Goal: Register for event/course

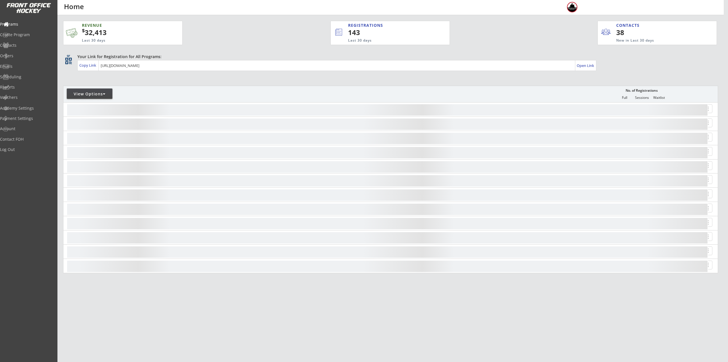
click at [102, 96] on div "View Options" at bounding box center [90, 94] width 46 height 6
select select ""Upcoming Programs""
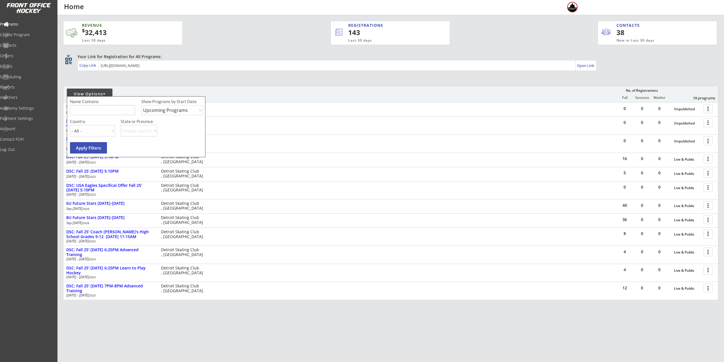
click at [103, 108] on input "input" at bounding box center [102, 110] width 65 height 10
type input "[DATE]"
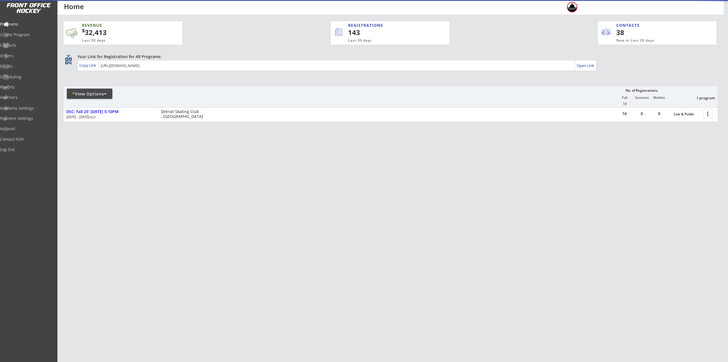
click at [401, 99] on div "* View Options No. of Registrations Full Sessions Waitlist 1 program 16" at bounding box center [390, 97] width 655 height 22
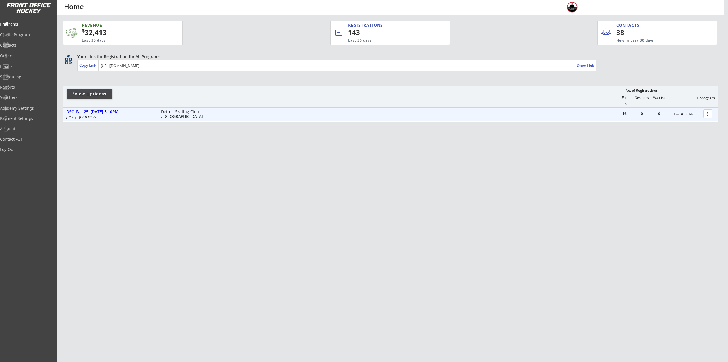
click at [700, 111] on div "Live & Public" at bounding box center [687, 114] width 27 height 9
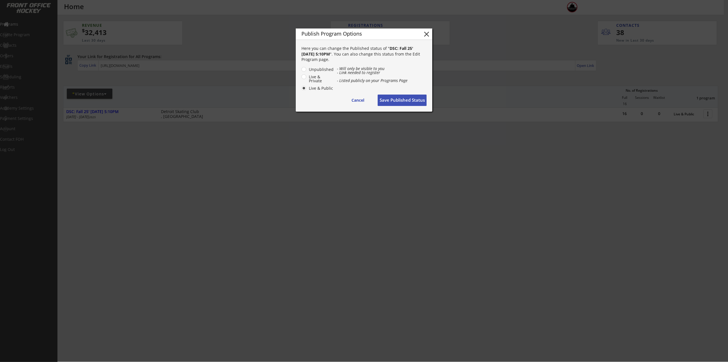
click at [708, 114] on div at bounding box center [364, 181] width 728 height 362
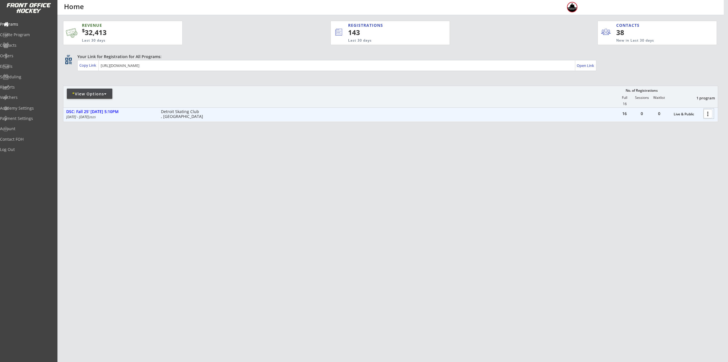
click at [708, 115] on div at bounding box center [709, 113] width 10 height 10
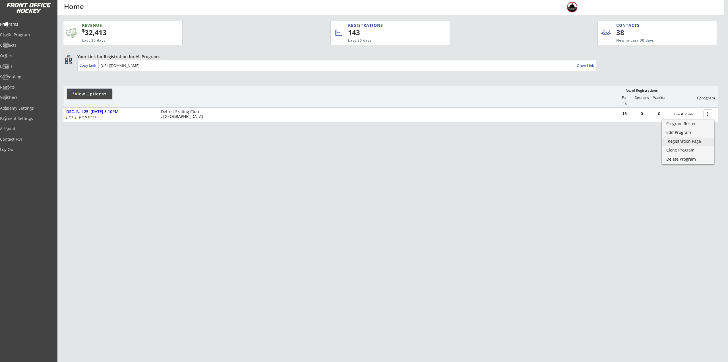
click at [688, 142] on div "Registration Page" at bounding box center [688, 141] width 41 height 4
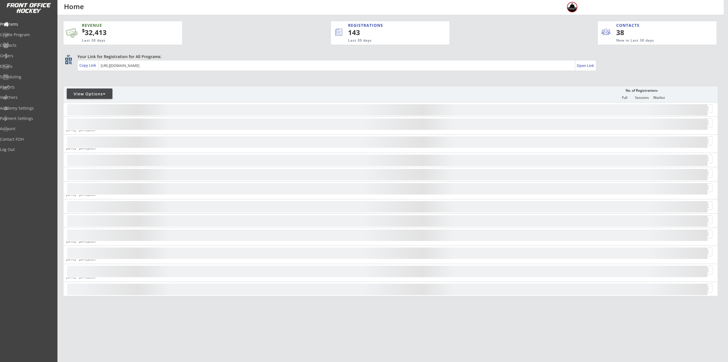
click at [90, 90] on div "View Options" at bounding box center [90, 93] width 46 height 10
select select ""Upcoming Programs""
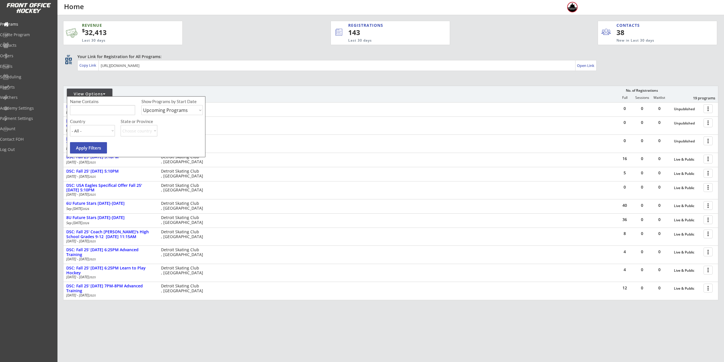
click at [95, 110] on input "input" at bounding box center [102, 110] width 65 height 10
type input "[DATE]"
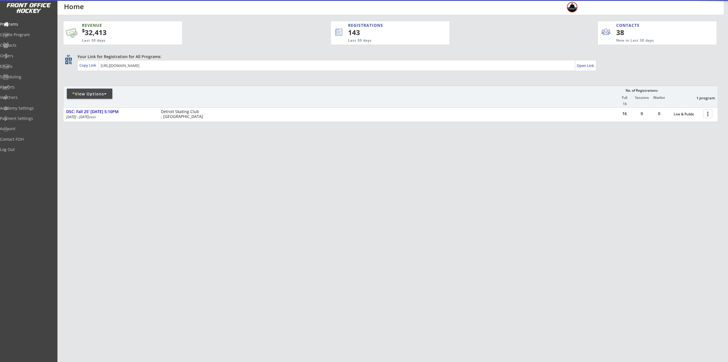
click at [577, 172] on div "REVENUE $ 32,413 Last 30 days REGISTRATIONS 143 Last 30 days CONTACTS 38 New in…" at bounding box center [390, 98] width 655 height 166
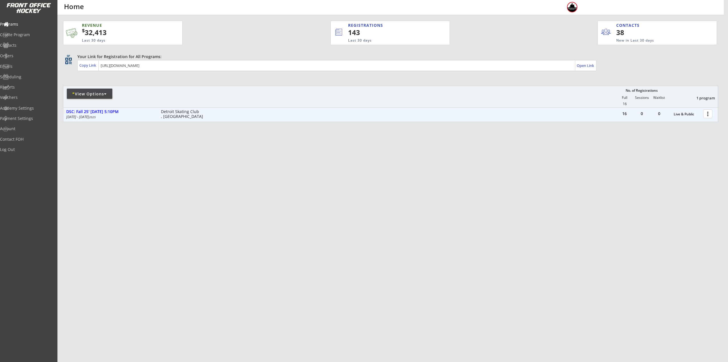
click at [706, 114] on div at bounding box center [709, 113] width 10 height 10
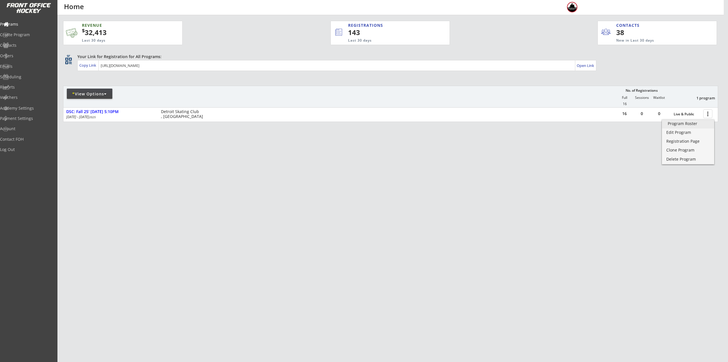
click at [695, 123] on div "Program Roster" at bounding box center [688, 123] width 41 height 4
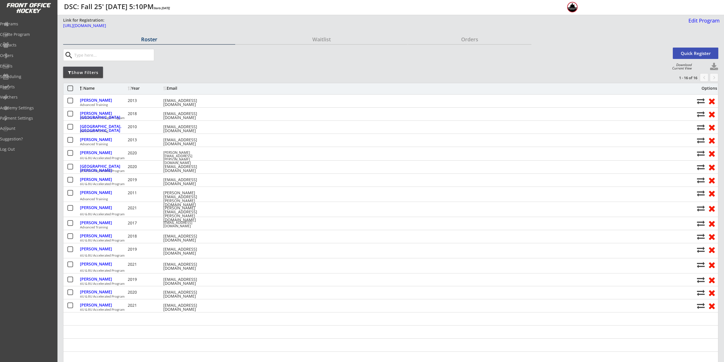
click at [693, 52] on button "Quick Register" at bounding box center [696, 53] width 46 height 11
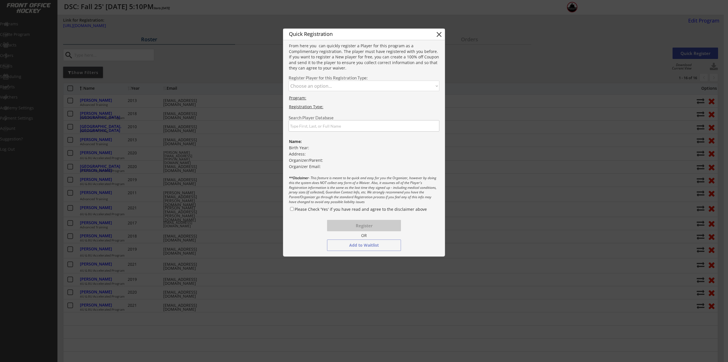
click at [319, 88] on select "Choose an option... Advanced Training 6U & 8U Accelerated Program" at bounding box center [364, 86] width 151 height 11
select select ""1348695171700984260__LOOKUP__1745864251960x389726881660796900""
click at [289, 81] on select "Choose an option... Advanced Training 6U & 8U Accelerated Program" at bounding box center [364, 86] width 151 height 11
click at [326, 127] on input "input" at bounding box center [364, 125] width 151 height 11
type input "colby"
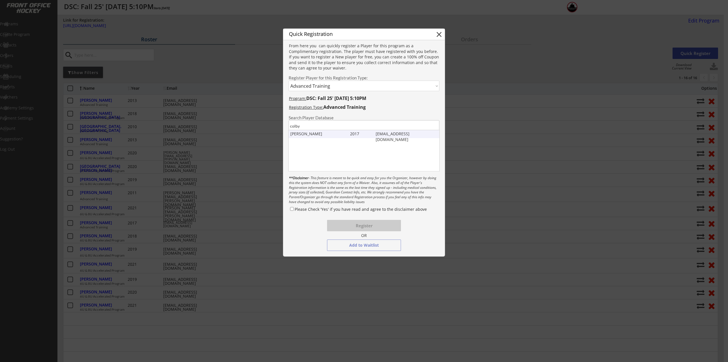
click at [325, 132] on div "Colby Ragland" at bounding box center [318, 134] width 57 height 6
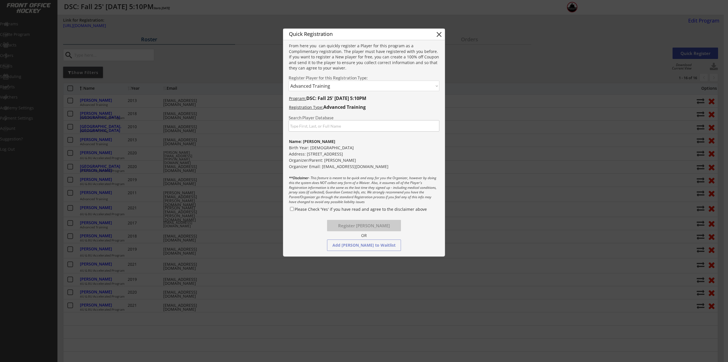
click at [291, 209] on input "Please Check 'Yes' if you have read and agree to the disclaimer above" at bounding box center [292, 209] width 4 height 4
checkbox input "true"
click at [338, 224] on button "Register Colby Ragland" at bounding box center [364, 225] width 74 height 11
select select ""PLACEHOLDER_1427118222253""
checkbox input "false"
